Goal: Entertainment & Leisure: Consume media (video, audio)

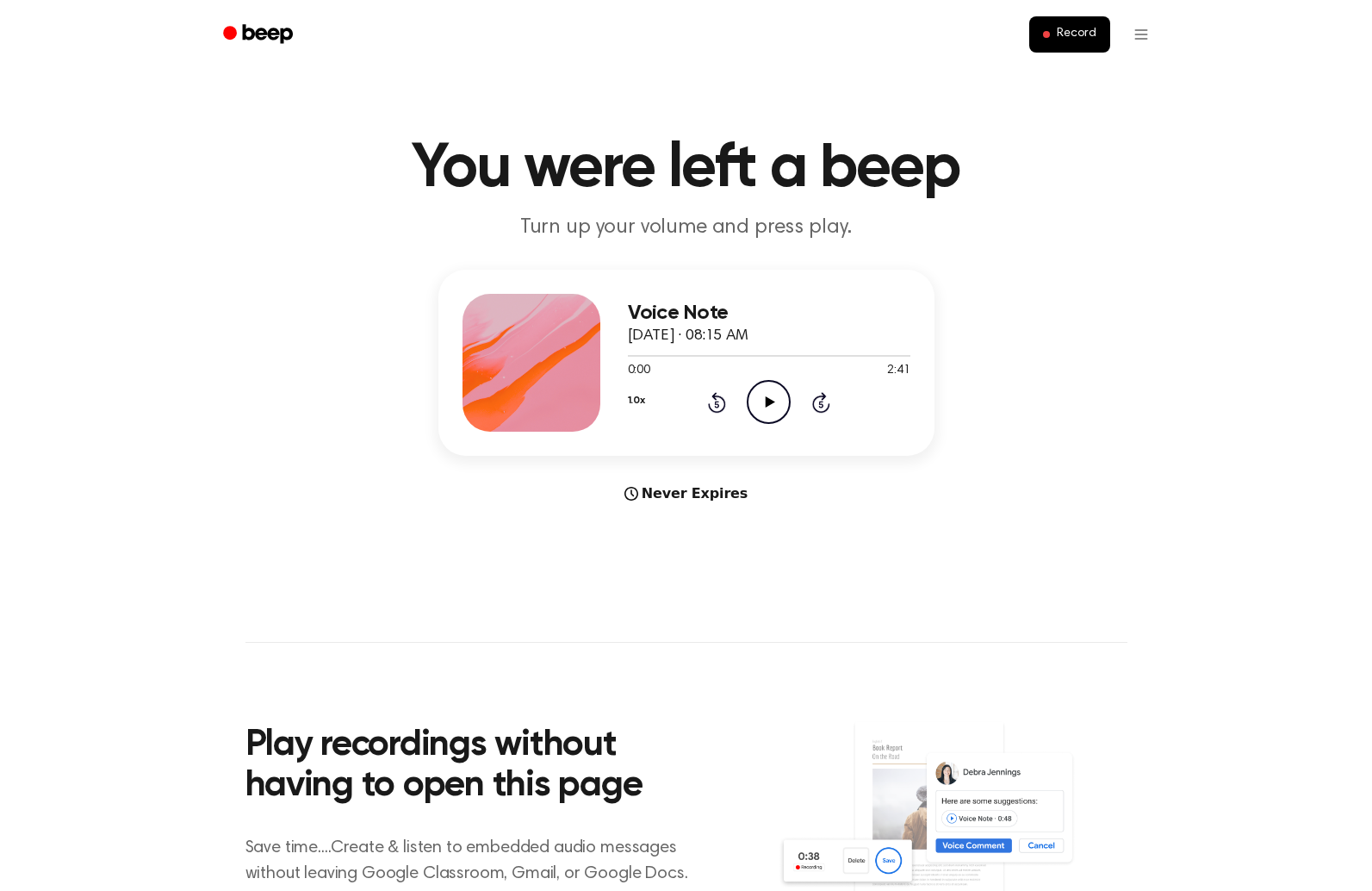
click at [766, 409] on icon "Play Audio" at bounding box center [768, 401] width 44 height 44
click at [766, 409] on icon "Pause Audio" at bounding box center [768, 401] width 44 height 44
click at [762, 410] on icon "Play Audio" at bounding box center [768, 401] width 44 height 44
click at [714, 401] on icon "Rewind 5 seconds" at bounding box center [716, 402] width 19 height 22
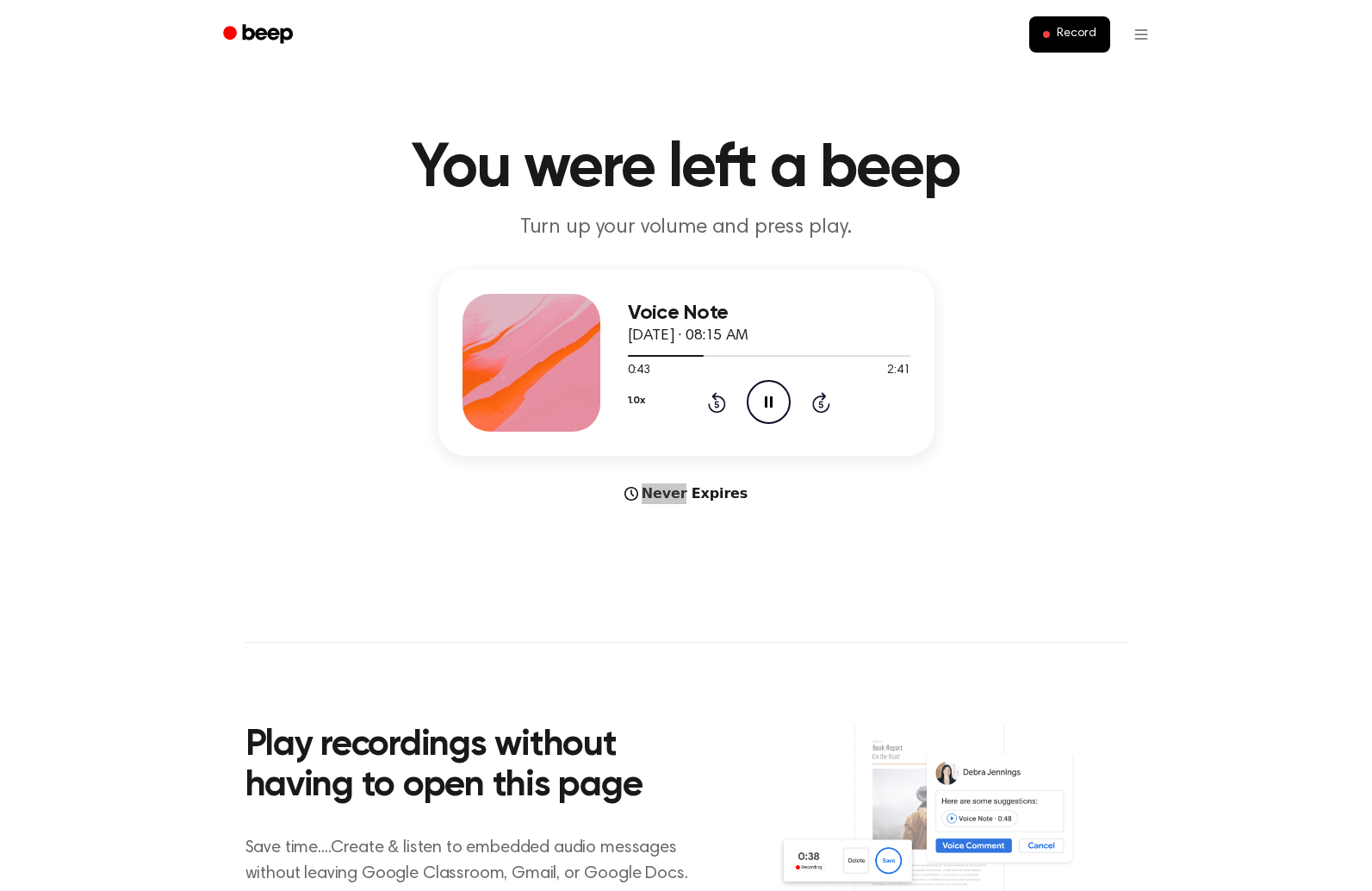
scroll to position [1, 0]
click at [714, 399] on icon at bounding box center [717, 401] width 18 height 21
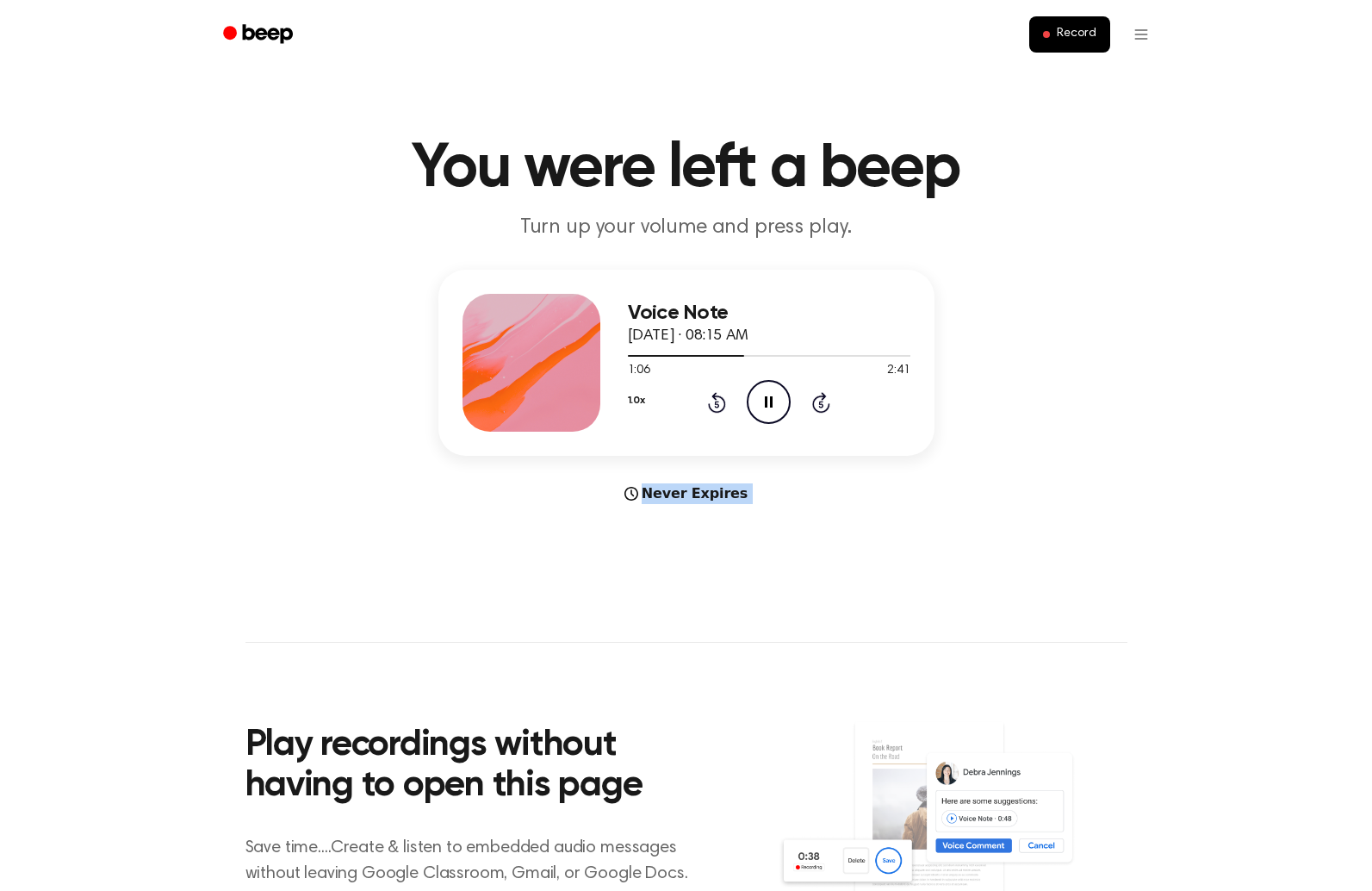
click at [713, 404] on icon "Rewind 5 seconds" at bounding box center [716, 402] width 19 height 22
